Goal: Find specific page/section: Find specific page/section

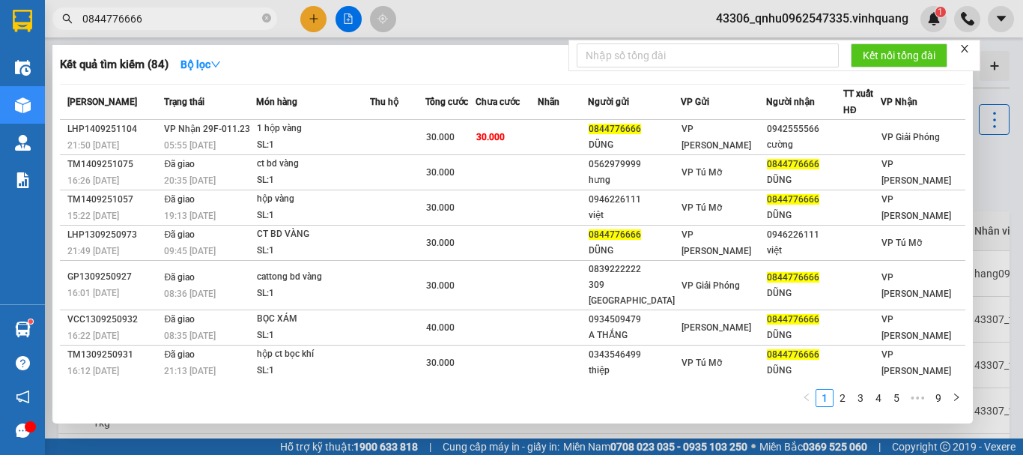
click at [427, 22] on div at bounding box center [511, 227] width 1023 height 455
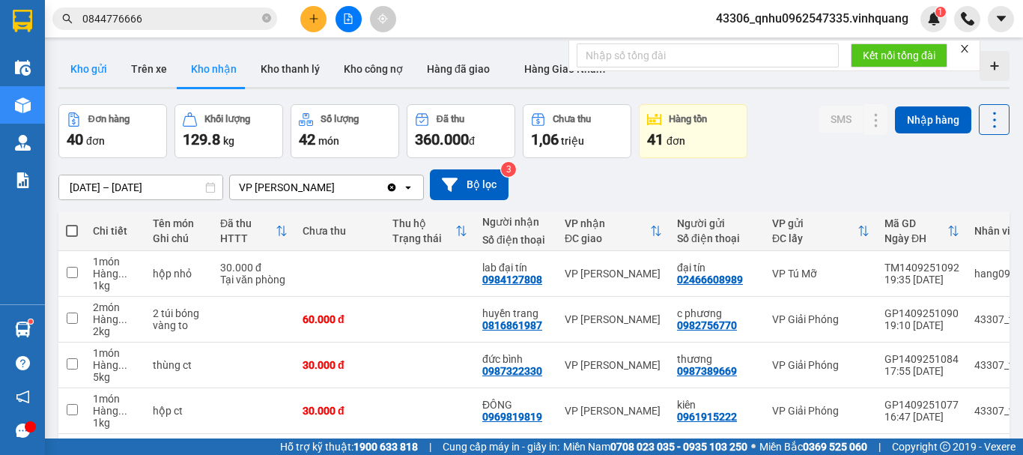
click at [108, 69] on button "Kho gửi" at bounding box center [88, 69] width 61 height 36
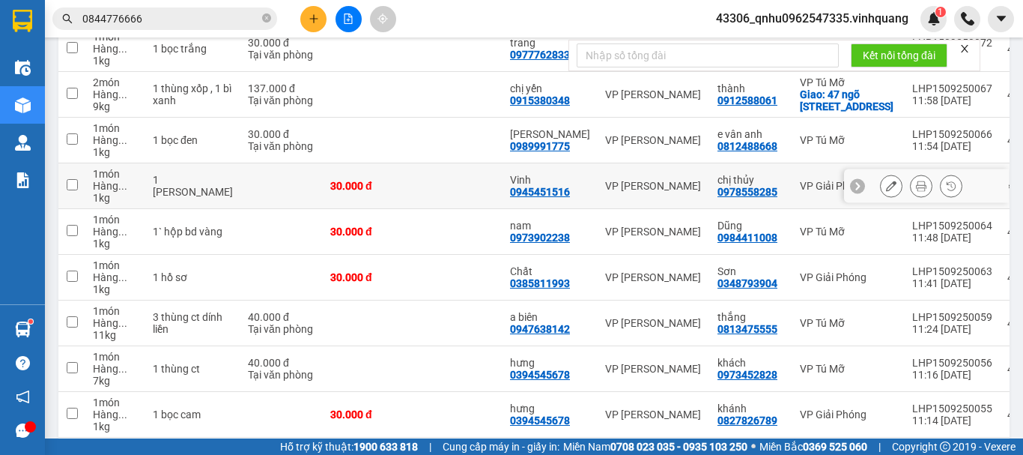
scroll to position [337, 0]
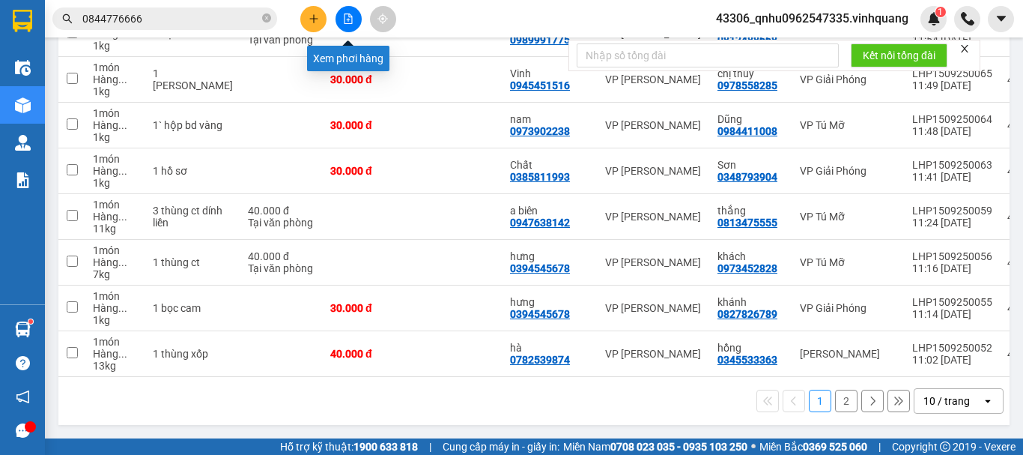
click at [347, 23] on icon "file-add" at bounding box center [348, 18] width 8 height 10
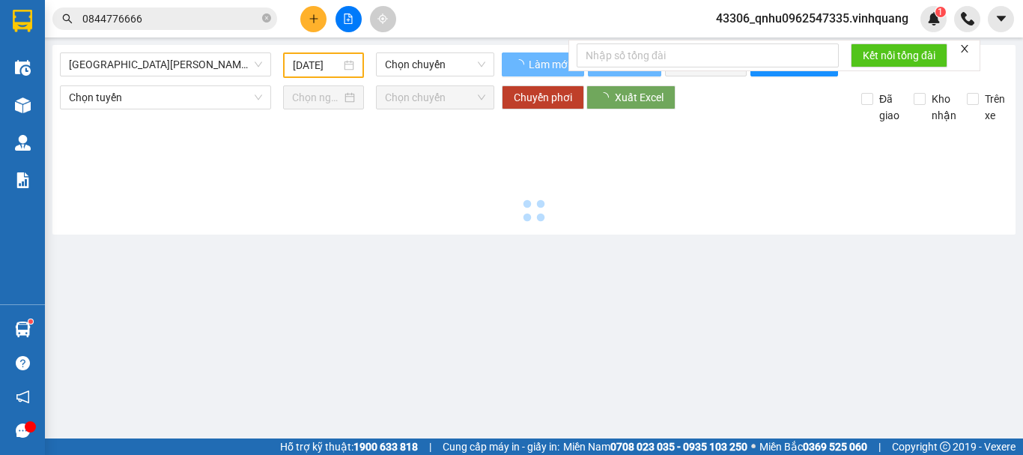
type input "[DATE]"
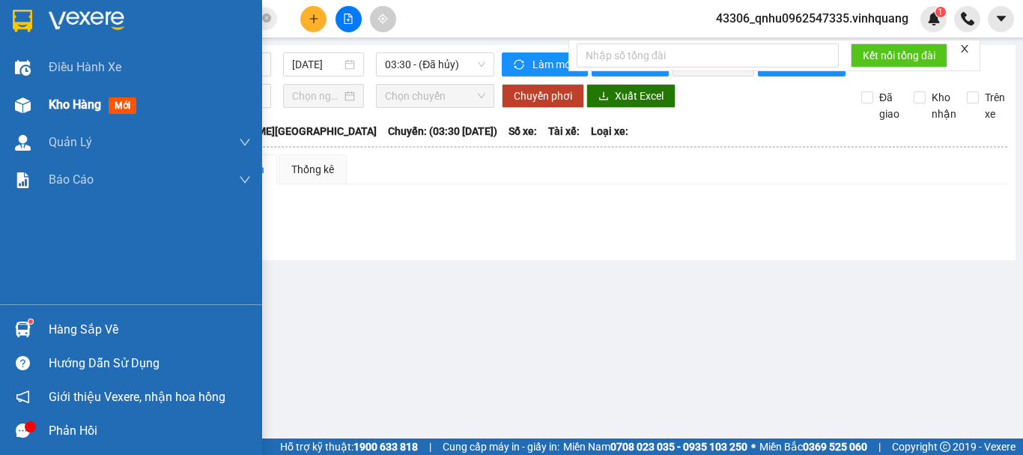
click at [25, 111] on img at bounding box center [23, 105] width 16 height 16
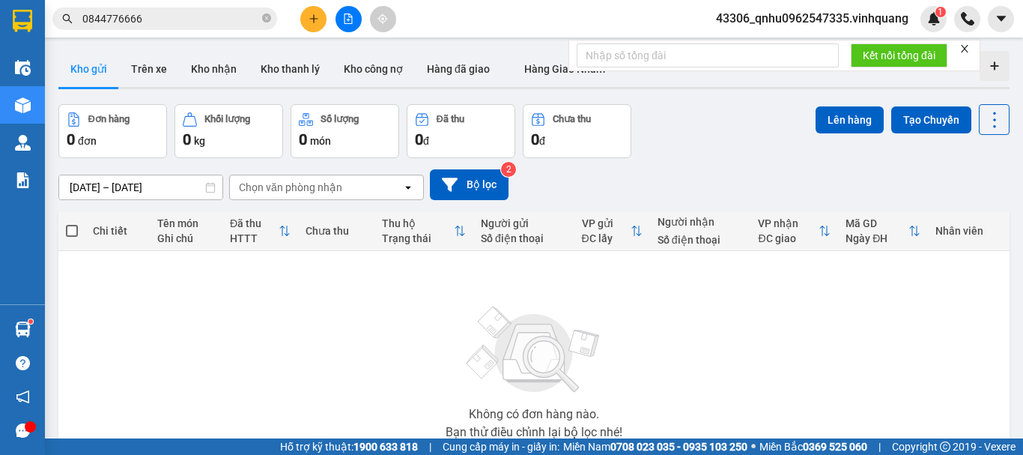
scroll to position [75, 0]
